Goal: Task Accomplishment & Management: Complete application form

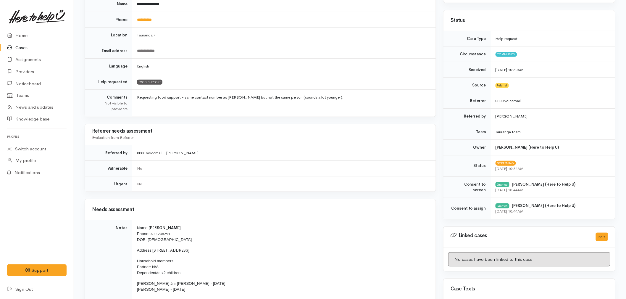
scroll to position [131, 0]
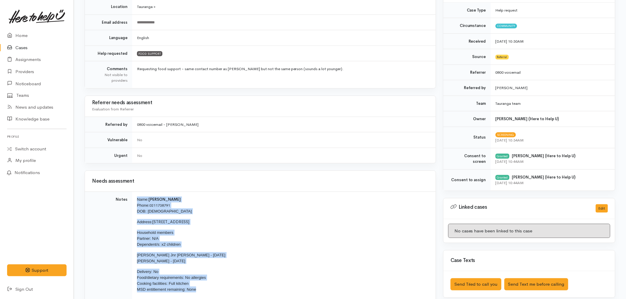
drag, startPoint x: 209, startPoint y: 292, endPoint x: 135, endPoint y: 200, distance: 118.3
click at [135, 200] on td "Name: [PERSON_NAME] Phone: [PHONE_NUMBER] DOB: [DEMOGRAPHIC_DATA] Address: [STR…" at bounding box center [284, 247] width 304 height 110
copy td "Name: [PERSON_NAME] Phone: [PHONE_NUMBER] DOB: [DEMOGRAPHIC_DATA] Address: [STR…"
click at [24, 35] on link "Home" at bounding box center [37, 36] width 74 height 12
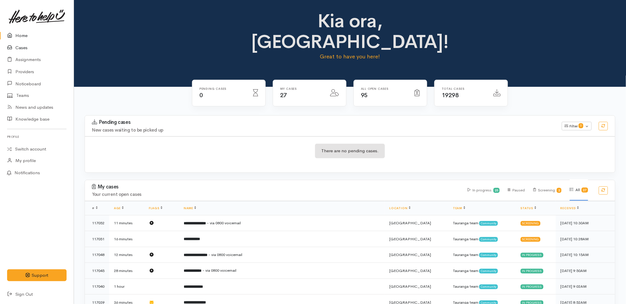
click at [13, 47] on icon at bounding box center [11, 47] width 8 height 7
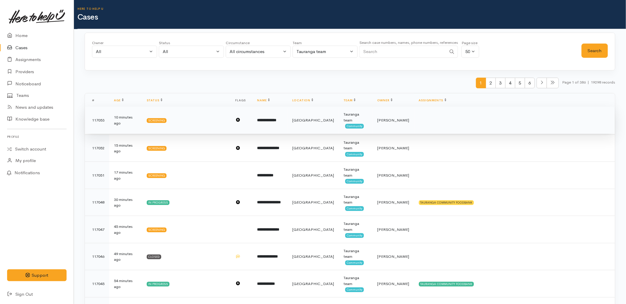
click at [285, 126] on td "**********" at bounding box center [270, 120] width 35 height 27
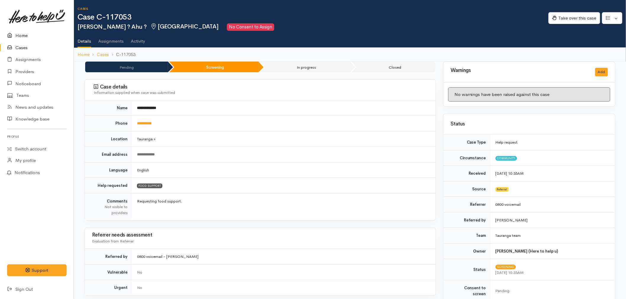
click at [22, 33] on link "Home" at bounding box center [37, 36] width 74 height 12
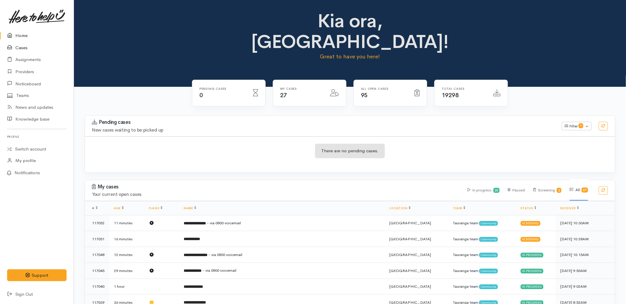
click at [24, 49] on link "Cases" at bounding box center [37, 48] width 74 height 12
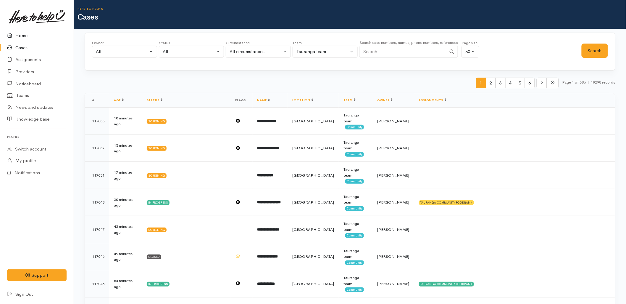
click at [18, 37] on link "Home" at bounding box center [37, 36] width 74 height 12
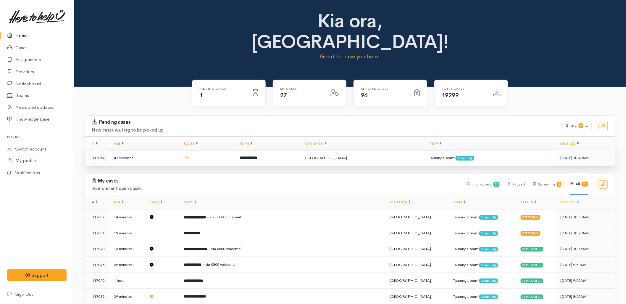
click at [235, 150] on td at bounding box center [207, 158] width 56 height 16
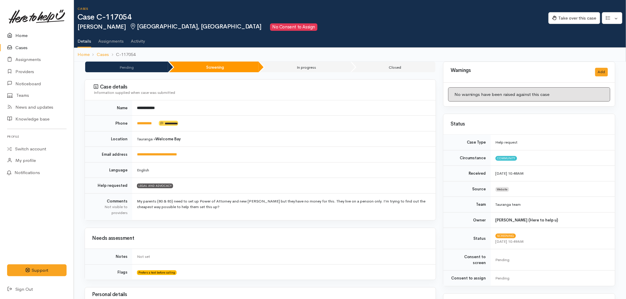
click at [16, 33] on link "Home" at bounding box center [37, 36] width 74 height 12
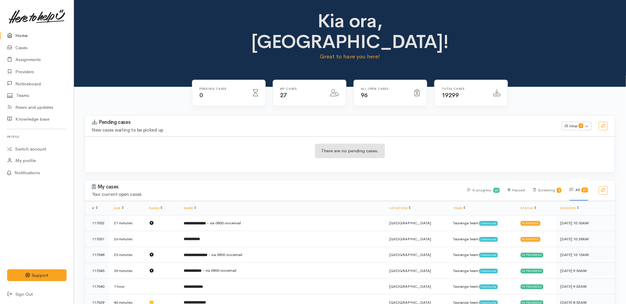
click at [241, 115] on div "Pending cases New cases waiting to be picked up Filter 0 Filters Clear filters …" at bounding box center [349, 125] width 537 height 21
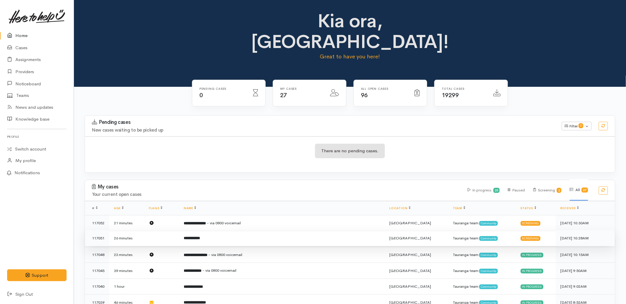
click at [200, 236] on b "**********" at bounding box center [192, 238] width 16 height 4
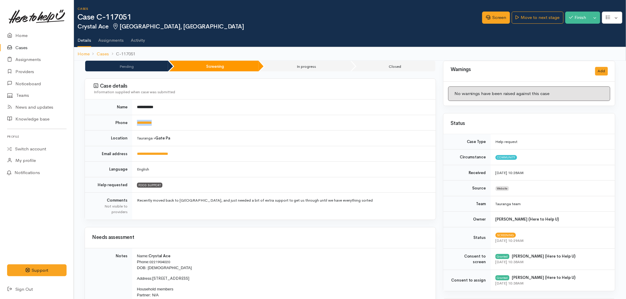
drag, startPoint x: 164, startPoint y: 127, endPoint x: 137, endPoint y: 127, distance: 27.5
click at [137, 127] on td "**********" at bounding box center [284, 123] width 304 height 16
copy link "**********"
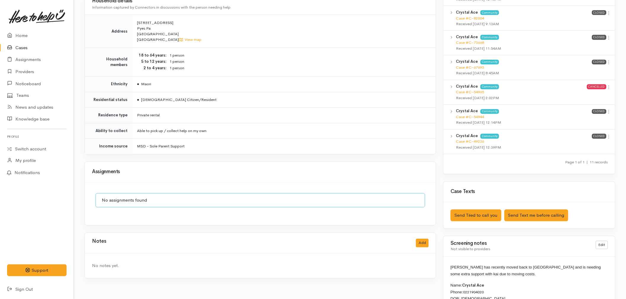
scroll to position [526, 0]
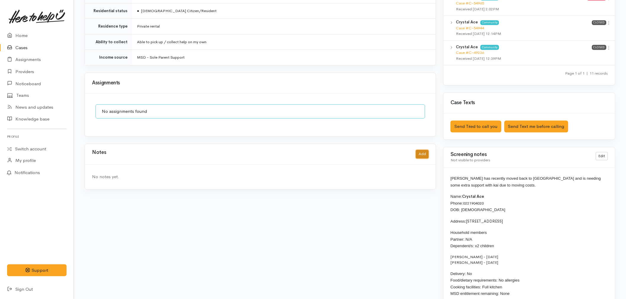
click at [425, 150] on button "Add" at bounding box center [422, 154] width 13 height 9
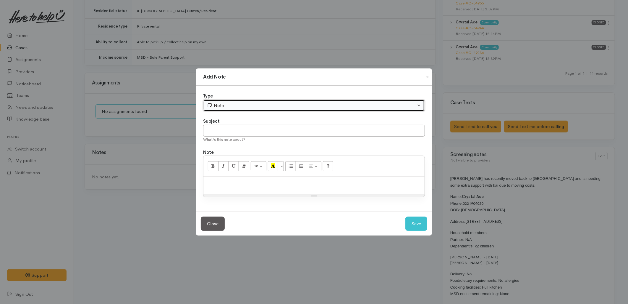
click at [235, 108] on div "Note" at bounding box center [311, 105] width 209 height 7
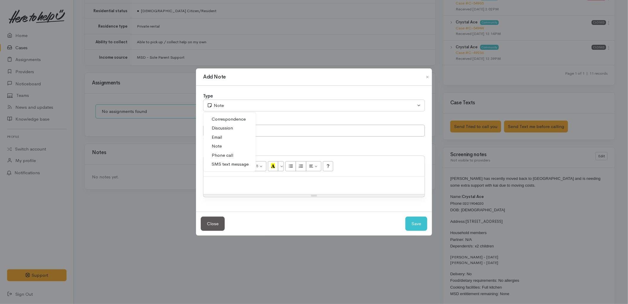
click at [224, 162] on span "SMS text message" at bounding box center [230, 164] width 37 height 7
select select "5"
click at [223, 130] on input "text" at bounding box center [314, 131] width 222 height 12
type input "E-Text"
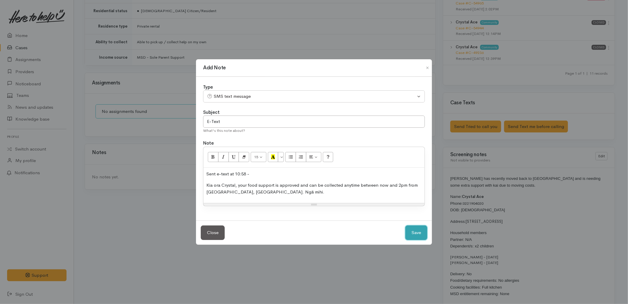
click at [421, 234] on button "Save" at bounding box center [417, 232] width 22 height 14
select select "1"
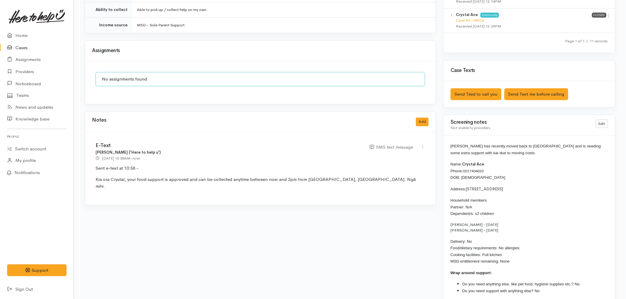
scroll to position [559, 0]
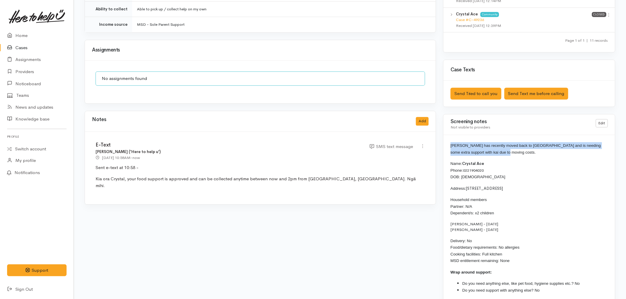
drag, startPoint x: 491, startPoint y: 151, endPoint x: 449, endPoint y: 146, distance: 43.0
click at [449, 146] on div "Crystal has recently moved back to Tauranga and is needing some extra support w…" at bounding box center [529, 220] width 172 height 170
copy span "Crystal has recently moved back to Tauranga and is needing some extra support w…"
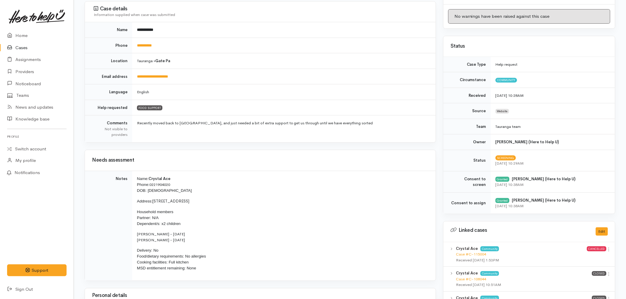
scroll to position [0, 0]
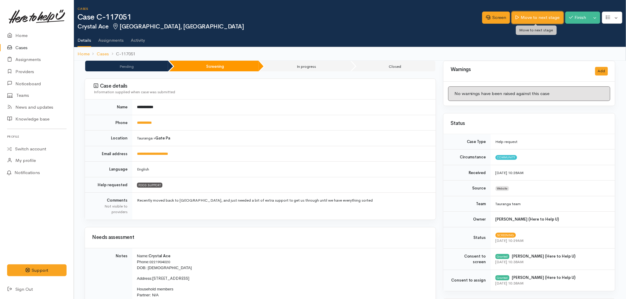
click at [533, 23] on link "Move to next stage" at bounding box center [537, 18] width 51 height 12
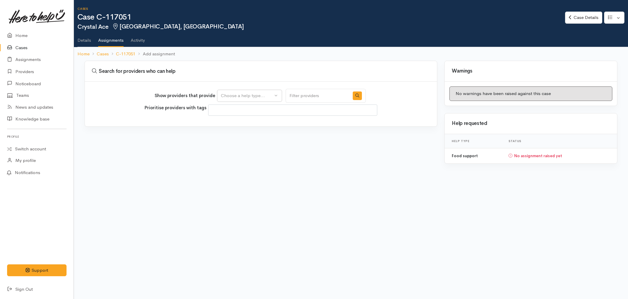
select select
click at [243, 98] on div "Choose a help type..." at bounding box center [247, 95] width 52 height 7
click at [239, 125] on span "Food support" at bounding box center [239, 123] width 28 height 7
select select "3"
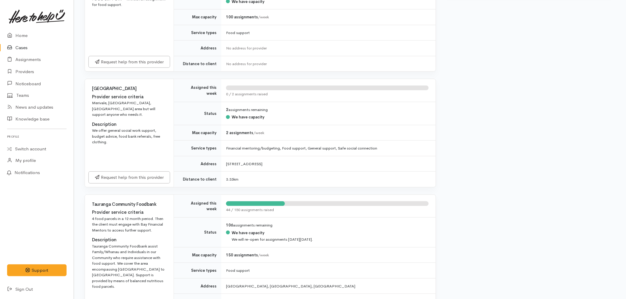
scroll to position [197, 0]
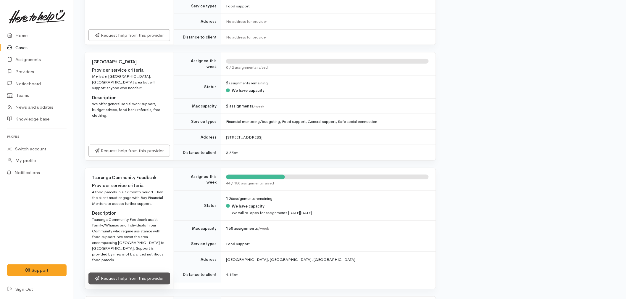
click at [146, 275] on link "Request help from this provider" at bounding box center [129, 278] width 82 height 12
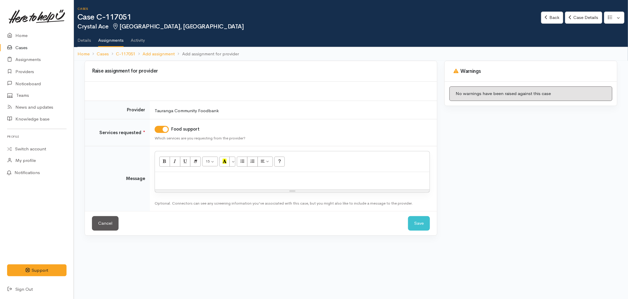
click at [187, 180] on p at bounding box center [292, 178] width 269 height 7
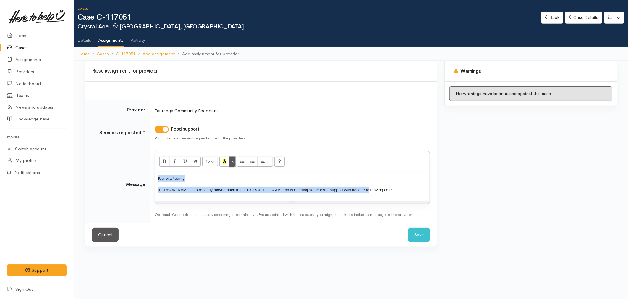
click at [233, 161] on button "More Color" at bounding box center [233, 162] width 6 height 10
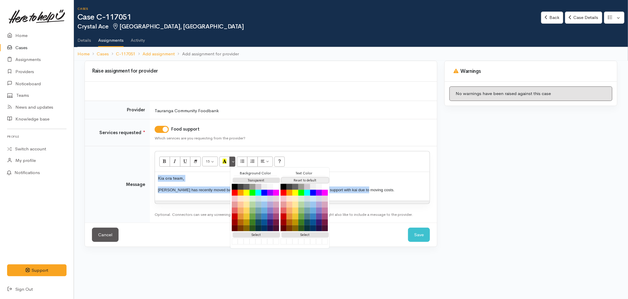
click at [294, 180] on button "Reset to default" at bounding box center [305, 181] width 47 height 6
click at [375, 191] on p "[PERSON_NAME] has recently moved back to [GEOGRAPHIC_DATA] and is needing some …" at bounding box center [292, 192] width 269 height 13
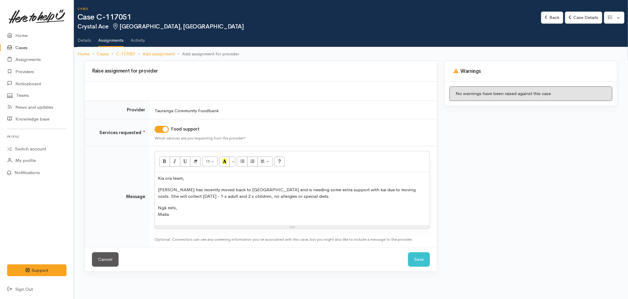
click at [311, 208] on p "Ngā mihi, [GEOGRAPHIC_DATA]" at bounding box center [292, 210] width 269 height 13
click at [422, 260] on button "Save" at bounding box center [419, 259] width 22 height 14
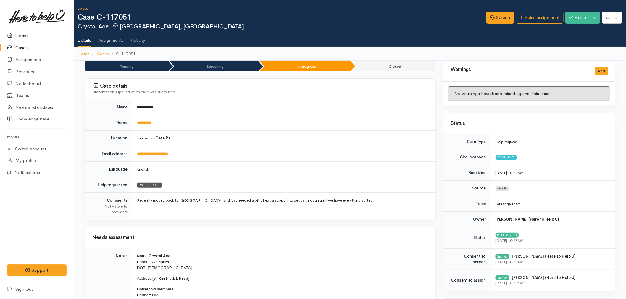
click at [13, 32] on icon at bounding box center [11, 35] width 8 height 7
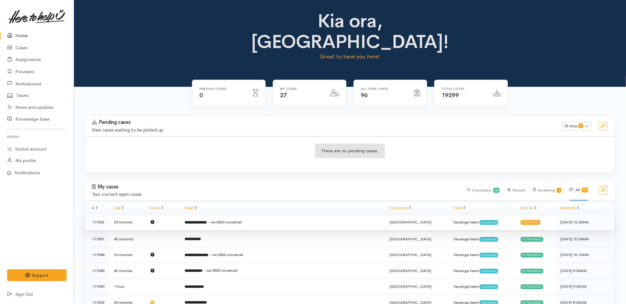
click at [275, 214] on td "**********" at bounding box center [282, 222] width 205 height 16
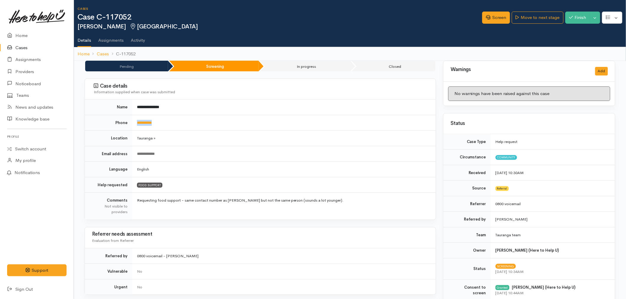
drag, startPoint x: 164, startPoint y: 125, endPoint x: 137, endPoint y: 125, distance: 27.8
click at [137, 125] on td "**********" at bounding box center [284, 123] width 304 height 16
copy link "**********"
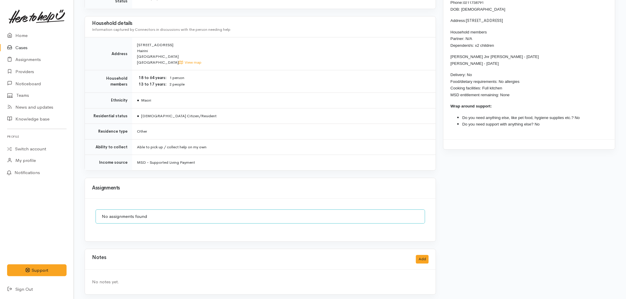
click at [427, 265] on div "Notes Add" at bounding box center [260, 259] width 351 height 21
click at [425, 257] on button "Add" at bounding box center [422, 259] width 13 height 9
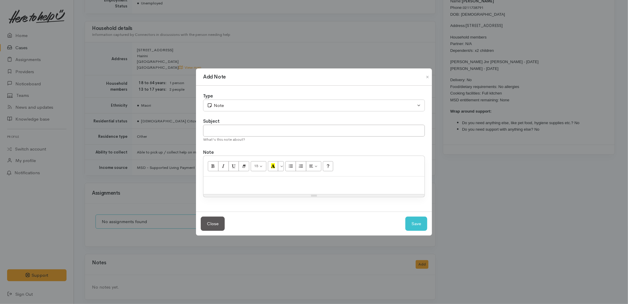
click at [228, 98] on div "Type" at bounding box center [314, 96] width 222 height 7
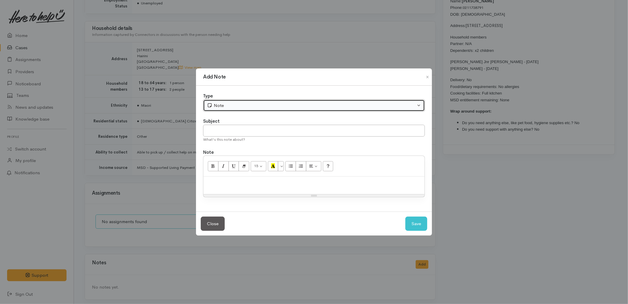
click at [230, 105] on div "Note" at bounding box center [311, 105] width 209 height 7
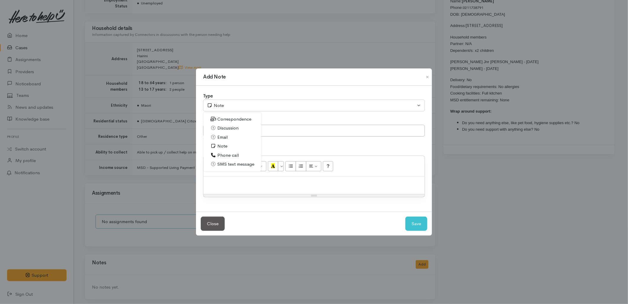
click at [229, 165] on span "SMS text message" at bounding box center [235, 164] width 37 height 7
select select "5"
click at [222, 132] on input "text" at bounding box center [314, 131] width 222 height 12
type input "E-Text"
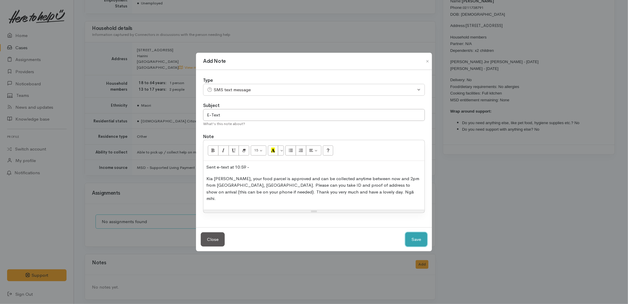
click at [417, 232] on button "Save" at bounding box center [417, 239] width 22 height 14
select select "1"
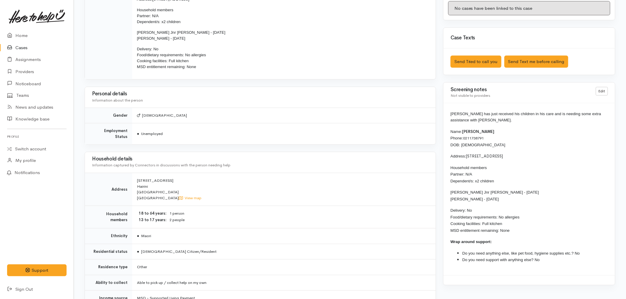
scroll to position [353, 0]
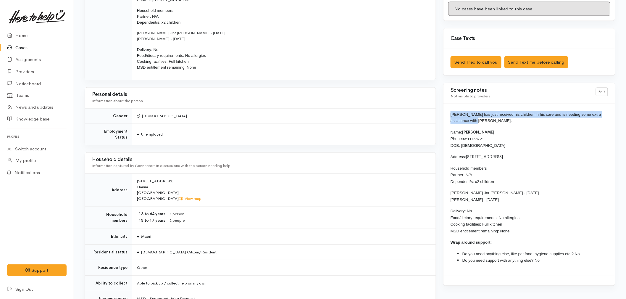
drag, startPoint x: 469, startPoint y: 122, endPoint x: 450, endPoint y: 116, distance: 19.8
click at [450, 116] on div "Jeremiah has just received his children in his care and is needing some extra a…" at bounding box center [529, 190] width 172 height 172
copy span "Jeremiah has just received his children in his care and is needing some extra a…"
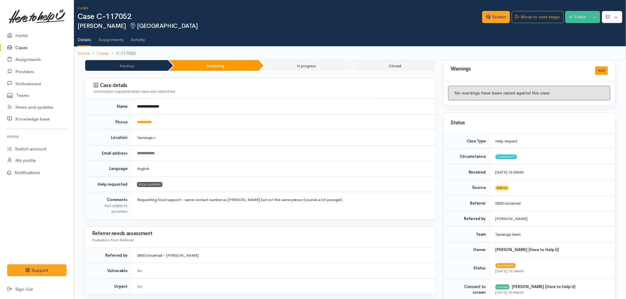
scroll to position [0, 0]
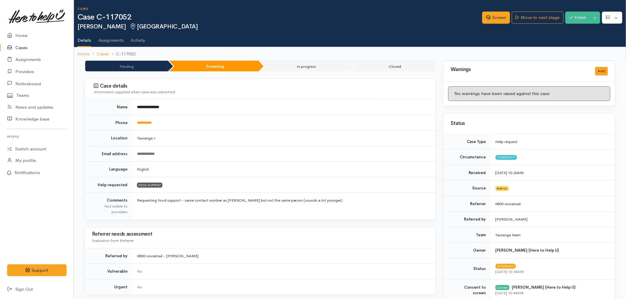
copy span "Jeremiah has just received his children in his care and is needing some extra a…"
click at [530, 22] on link "Move to next stage" at bounding box center [537, 18] width 51 height 12
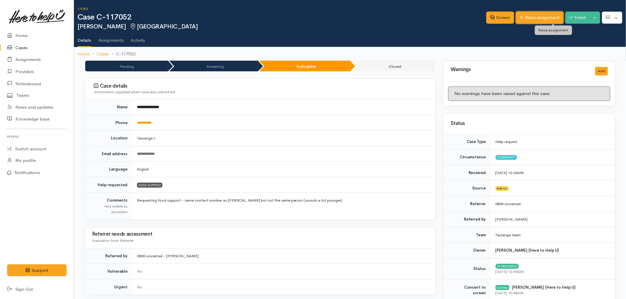
click at [536, 17] on link "Raise assignment" at bounding box center [540, 18] width 48 height 12
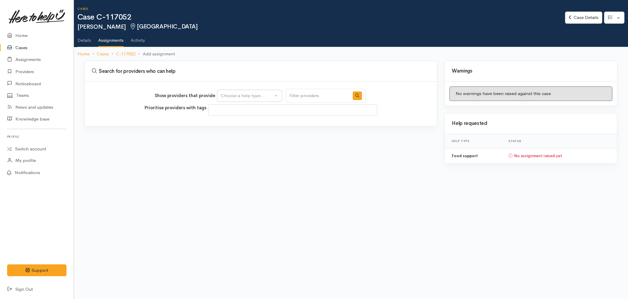
select select
click at [240, 93] on div "Choose a help type..." at bounding box center [247, 95] width 52 height 7
click at [234, 125] on span "Food support" at bounding box center [239, 123] width 28 height 7
select select "3"
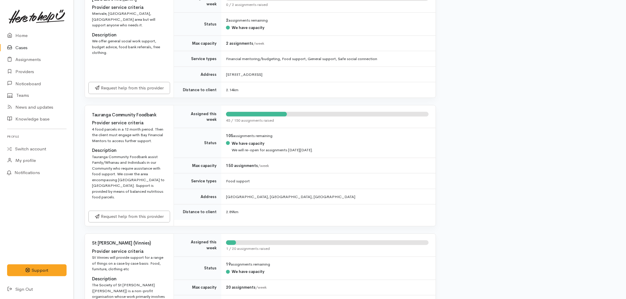
scroll to position [263, 0]
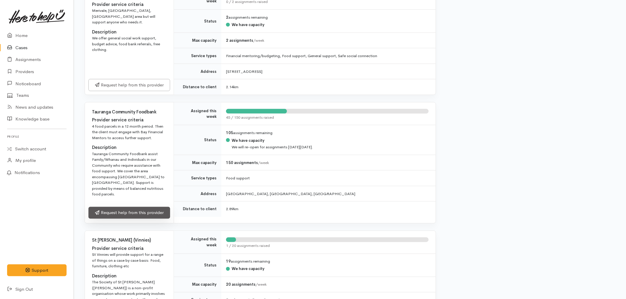
click at [137, 207] on link "Request help from this provider" at bounding box center [129, 213] width 82 height 12
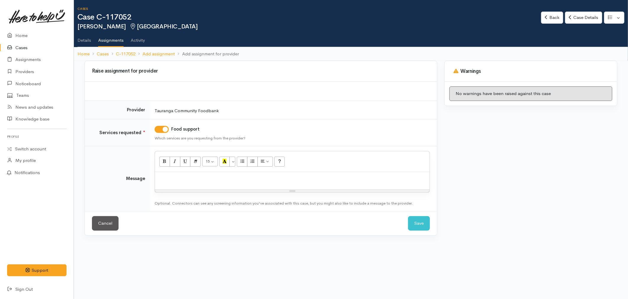
click at [183, 179] on p at bounding box center [292, 178] width 269 height 7
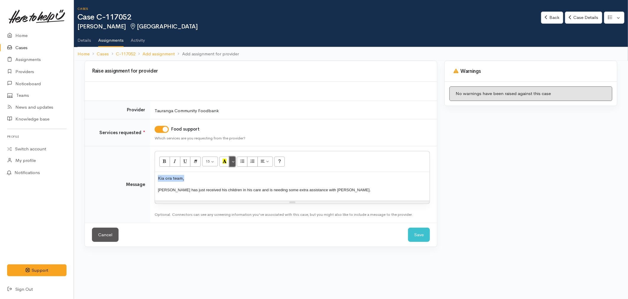
click at [233, 162] on button "More Color" at bounding box center [233, 162] width 6 height 10
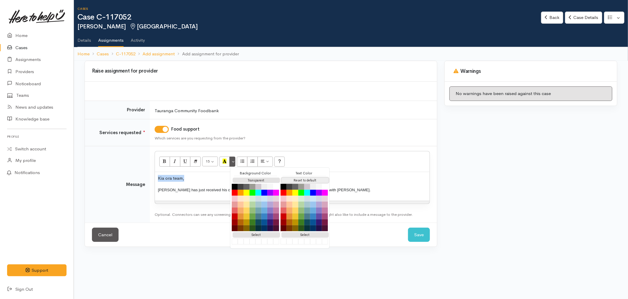
click at [300, 180] on button "Reset to default" at bounding box center [305, 181] width 47 height 6
click at [367, 191] on p "[PERSON_NAME] has just received his children in his care and is needing some ex…" at bounding box center [292, 189] width 269 height 7
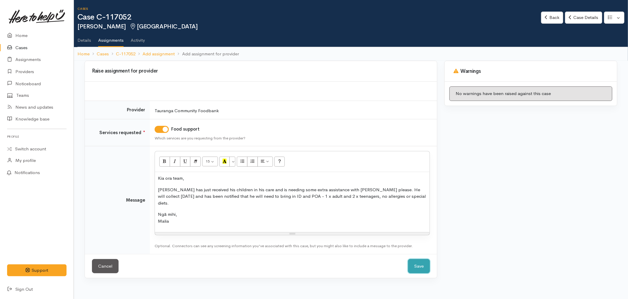
click at [415, 261] on button "Save" at bounding box center [419, 266] width 22 height 14
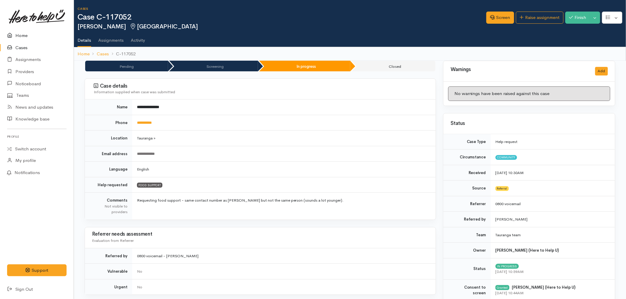
click at [14, 33] on icon at bounding box center [11, 35] width 8 height 7
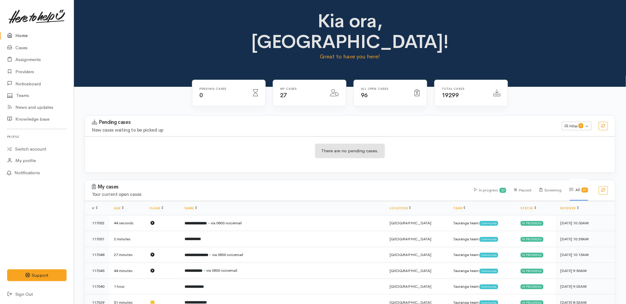
click at [390, 143] on div "There are no pending cases." at bounding box center [350, 154] width 530 height 22
click at [25, 49] on link "Cases" at bounding box center [37, 48] width 74 height 12
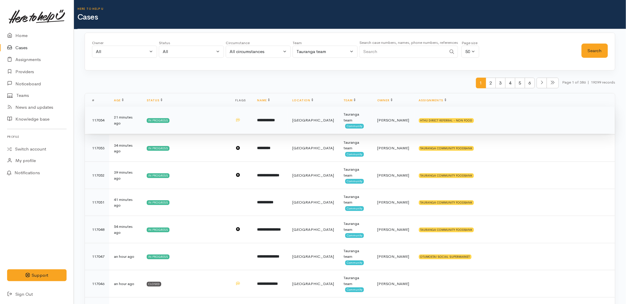
click at [270, 117] on td "**********" at bounding box center [270, 120] width 35 height 27
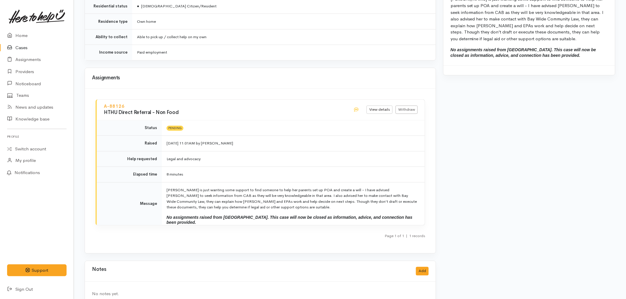
scroll to position [443, 0]
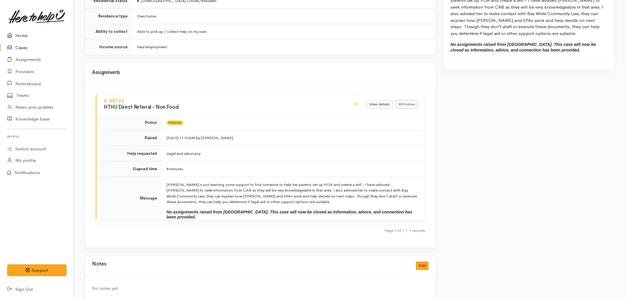
click at [11, 32] on icon at bounding box center [11, 35] width 8 height 7
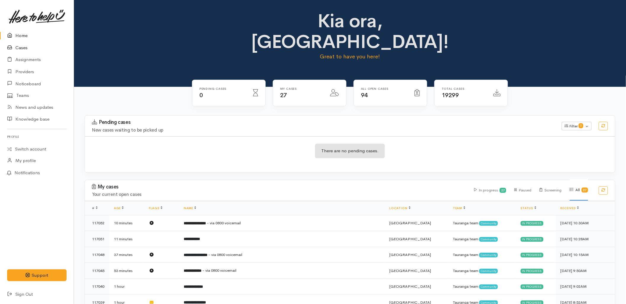
click at [16, 49] on link "Cases" at bounding box center [37, 48] width 74 height 12
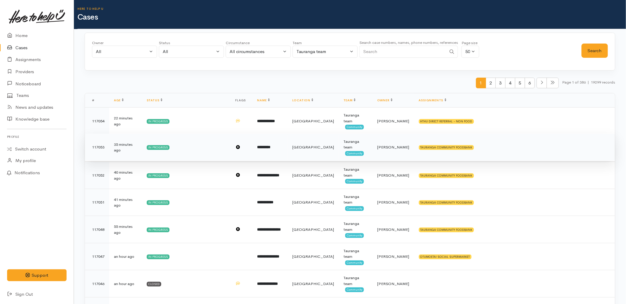
click at [271, 151] on td "*********" at bounding box center [270, 146] width 35 height 27
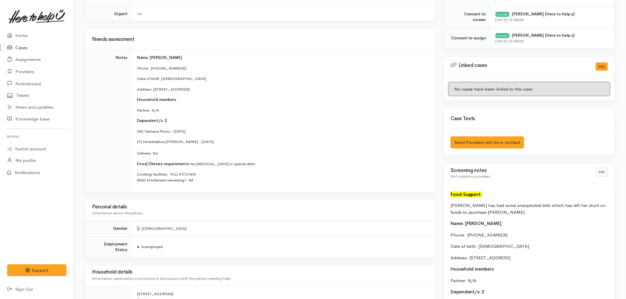
scroll to position [263, 0]
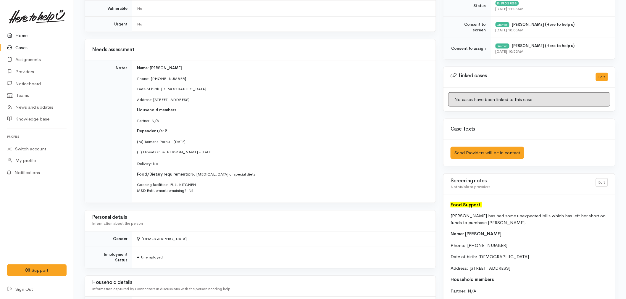
click at [19, 34] on link "Home" at bounding box center [37, 36] width 74 height 12
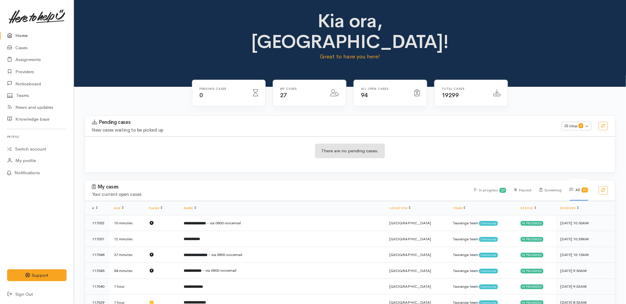
click at [554, 39] on div "Kia ora, Malia! Great to have you here!" at bounding box center [350, 38] width 538 height 55
click at [241, 149] on div "There are no pending cases." at bounding box center [350, 154] width 530 height 36
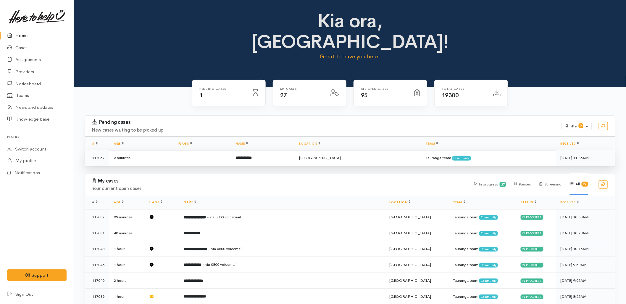
click at [272, 150] on td "**********" at bounding box center [263, 158] width 64 height 16
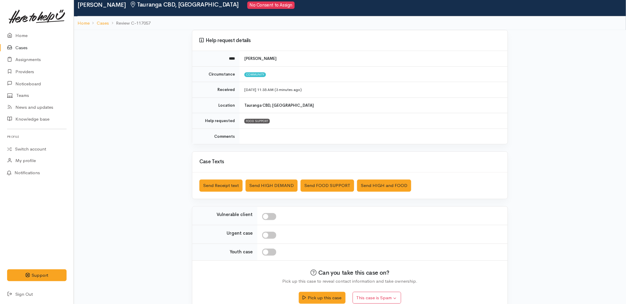
scroll to position [33, 0]
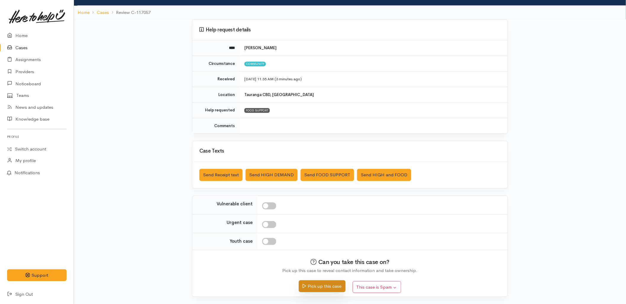
click at [318, 288] on button "Pick up this case" at bounding box center [322, 286] width 46 height 12
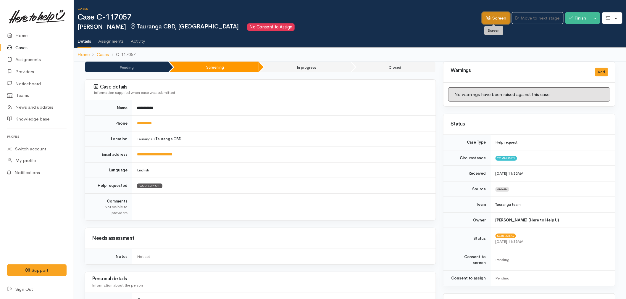
click at [487, 21] on link "Screen" at bounding box center [496, 18] width 28 height 12
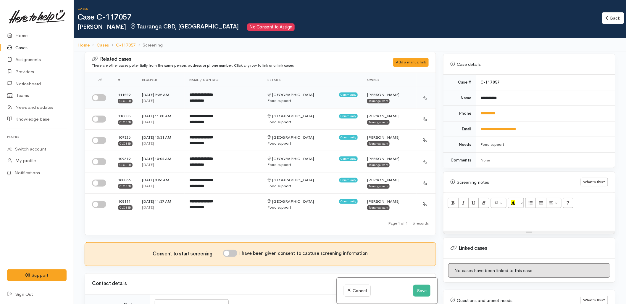
click at [101, 98] on input "checkbox" at bounding box center [99, 97] width 14 height 7
checkbox input "true"
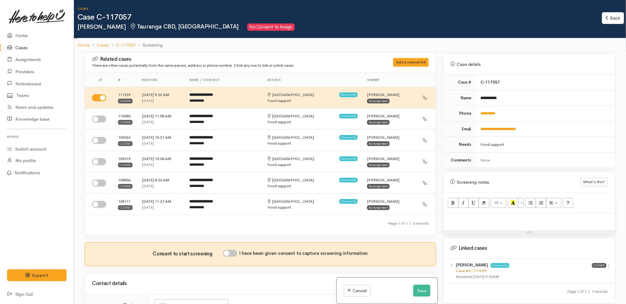
click at [480, 268] on link "Case #C-111229" at bounding box center [471, 270] width 30 height 5
click at [489, 111] on link "**********" at bounding box center [488, 113] width 15 height 4
click at [479, 217] on p at bounding box center [529, 219] width 166 height 7
paste div
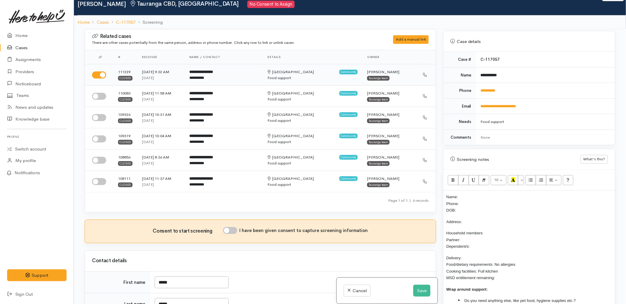
click at [102, 75] on input "checkbox" at bounding box center [99, 74] width 14 height 7
checkbox input "false"
click at [481, 241] on p "Household members Partner: Dependent/s:" at bounding box center [529, 239] width 166 height 20
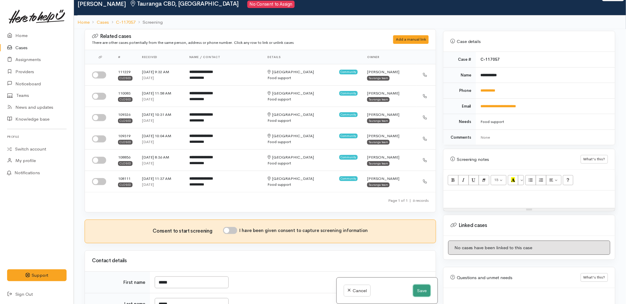
click at [425, 292] on button "Save" at bounding box center [421, 290] width 17 height 12
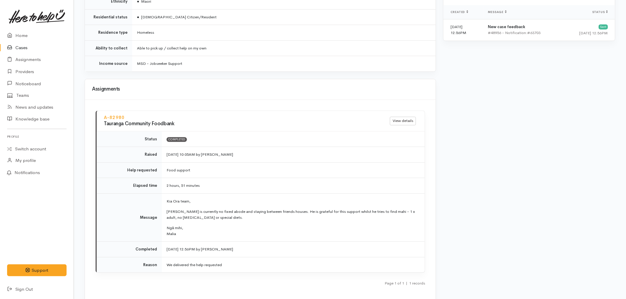
scroll to position [559, 0]
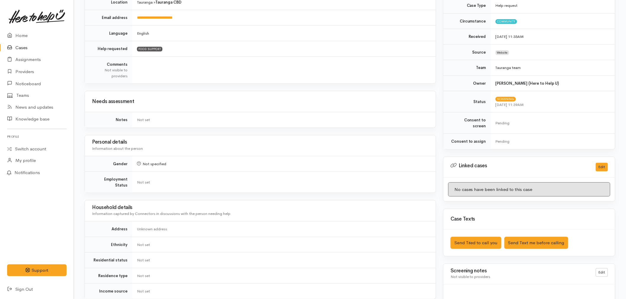
scroll to position [164, 0]
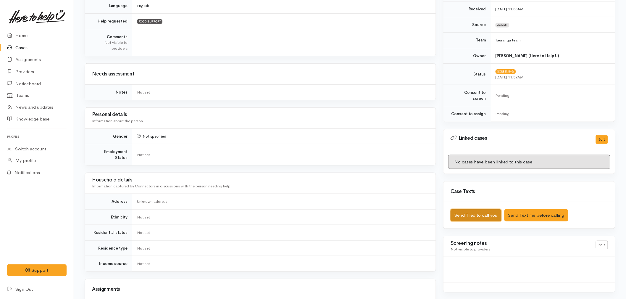
click at [462, 209] on button "Send Tried to call you" at bounding box center [476, 215] width 51 height 12
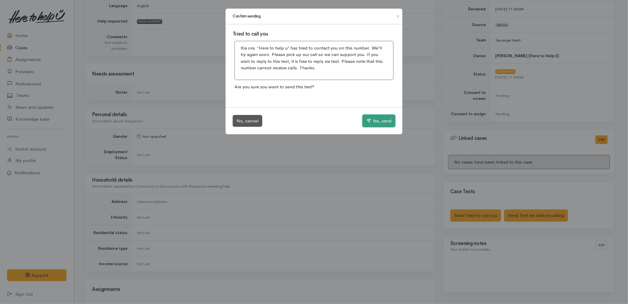
click at [375, 121] on button "Yes, send" at bounding box center [379, 120] width 33 height 12
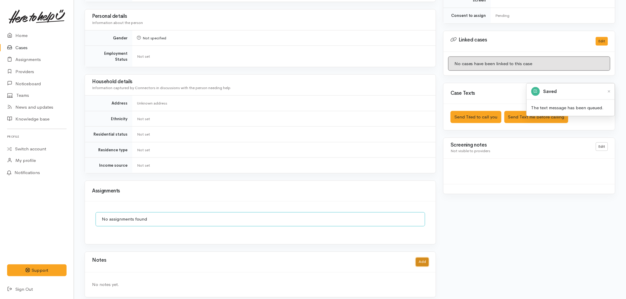
click at [421, 258] on button "Add" at bounding box center [422, 262] width 13 height 9
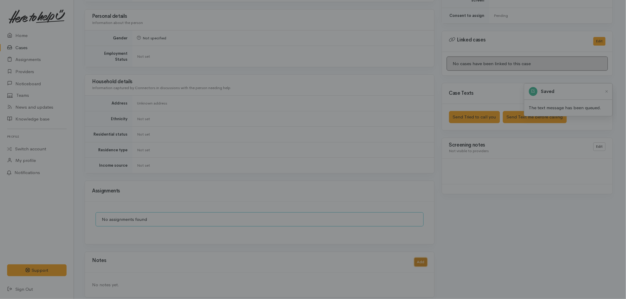
scroll to position [258, 0]
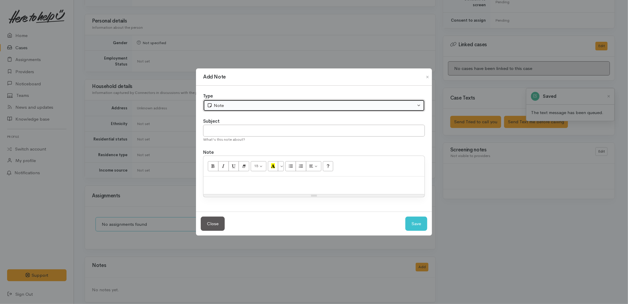
click at [229, 104] on div "Note" at bounding box center [311, 105] width 209 height 7
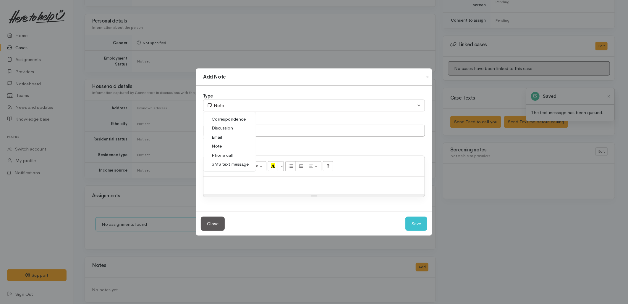
click at [222, 157] on span "Phone call" at bounding box center [223, 155] width 22 height 7
select select "3"
click at [222, 130] on input "text" at bounding box center [314, 131] width 222 height 12
type input "Attempted to Contact"
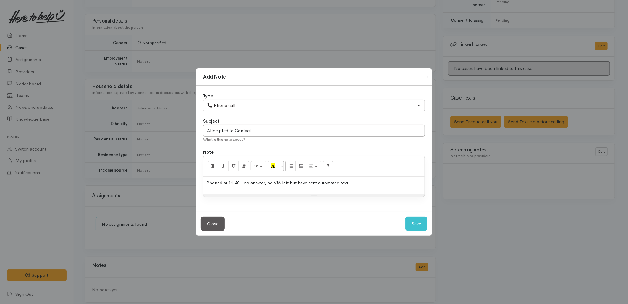
click at [304, 184] on p "Phoned at 11:40 - no answer, no VM left but have sent automated text." at bounding box center [314, 182] width 215 height 7
click at [325, 188] on div "Phoned at 11:40 - no answer, no VM left but have sent automated text." at bounding box center [314, 184] width 221 height 17
click at [376, 188] on div "Phoned at 11:40 - no answer, no VM left but have sent automated text." at bounding box center [314, 184] width 221 height 17
click at [410, 219] on button "Save" at bounding box center [417, 223] width 22 height 14
select select "1"
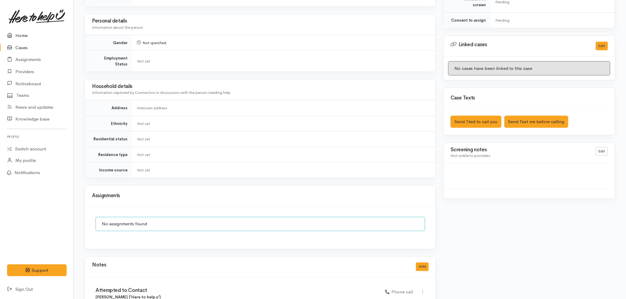
click at [19, 37] on link "Home" at bounding box center [37, 36] width 74 height 12
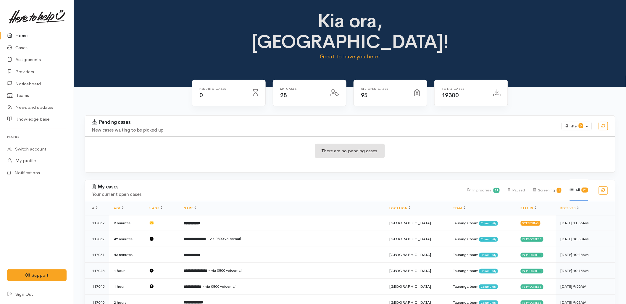
click at [268, 128] on h4 "New cases waiting to be picked up" at bounding box center [323, 130] width 463 height 5
